Goal: Complete application form: Complete application form

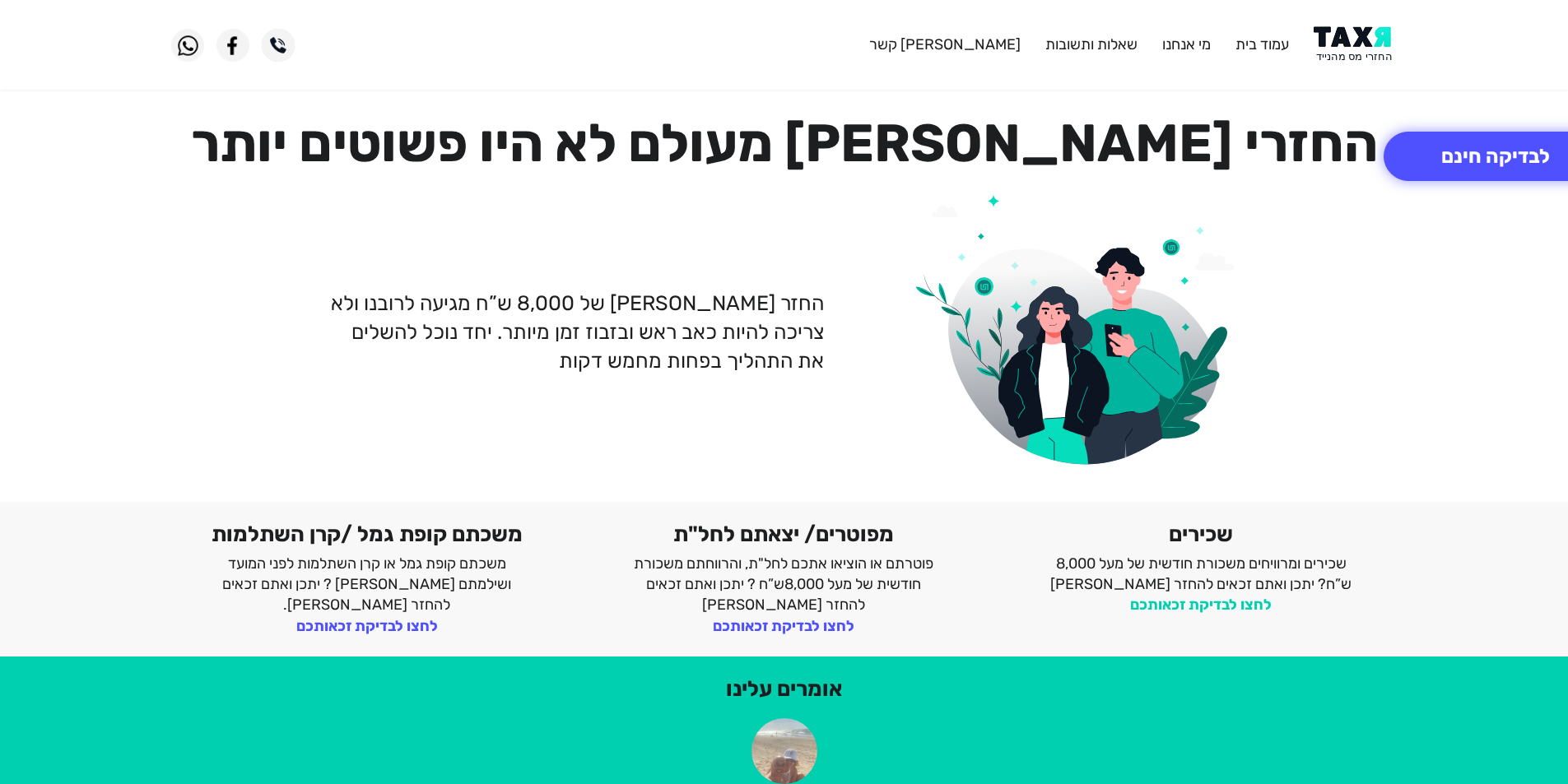
click at [1230, 609] on link "לחצו לבדיקת זכאותכם" at bounding box center [1201, 604] width 142 height 18
click at [1219, 600] on link "לחצו לבדיקת זכאותכם" at bounding box center [1201, 604] width 142 height 18
click at [1217, 599] on link "לחצו לבדיקת זכאותכם" at bounding box center [1201, 604] width 142 height 18
click at [1442, 158] on button "לבדיקה חינם" at bounding box center [1495, 156] width 224 height 49
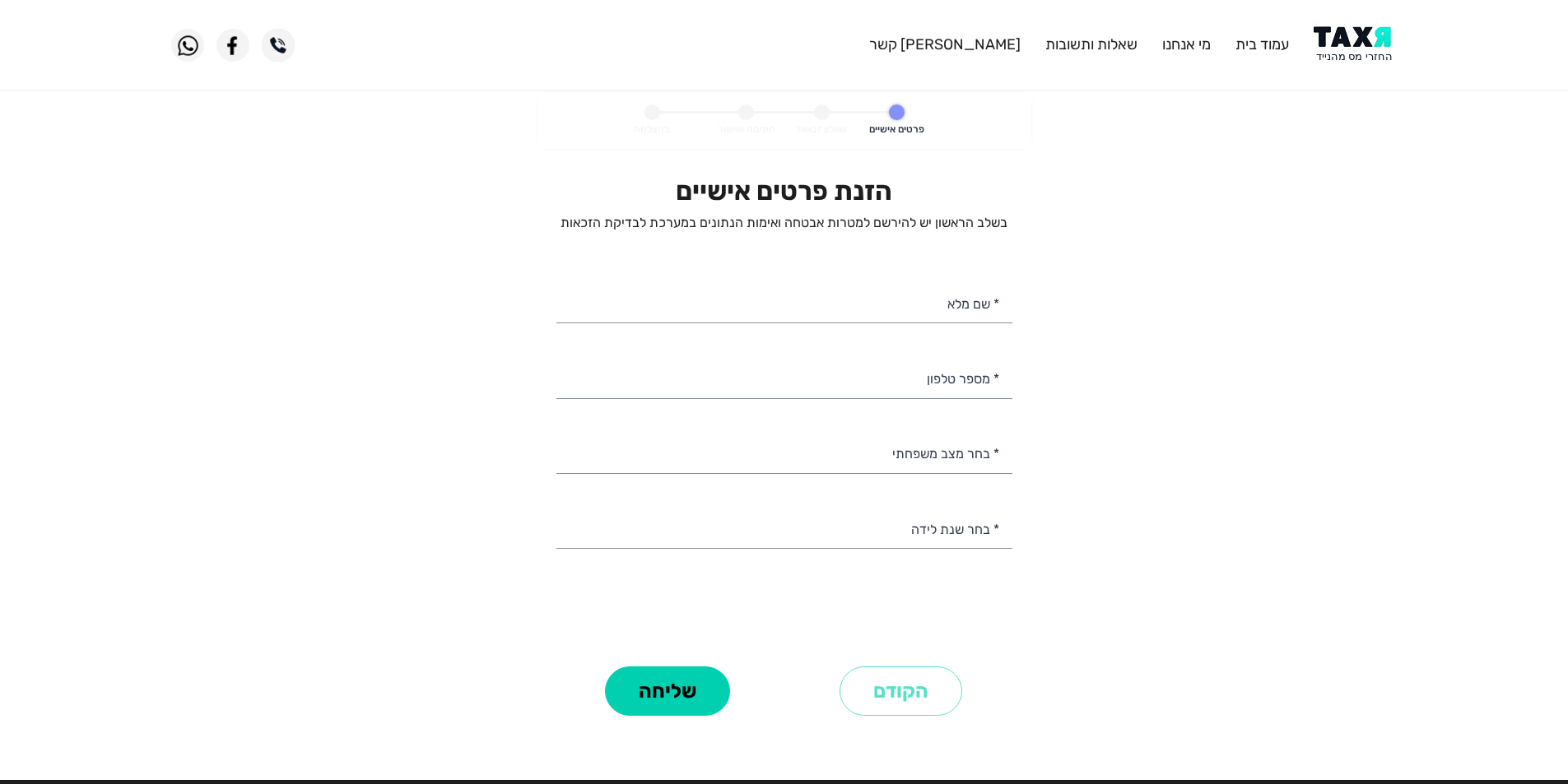
select select
